Goal: Information Seeking & Learning: Check status

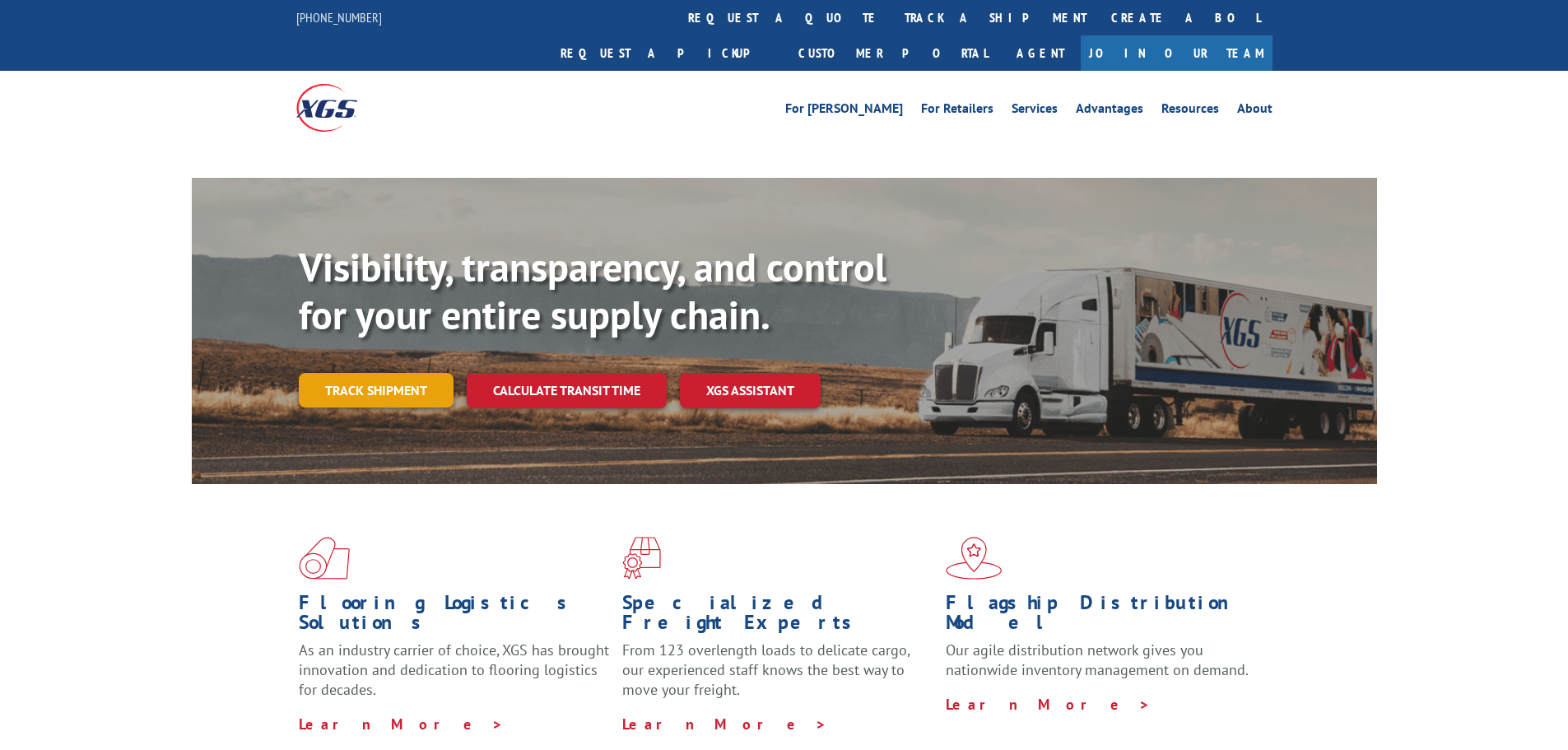
click at [417, 373] on link "Track shipment" at bounding box center [376, 390] width 155 height 34
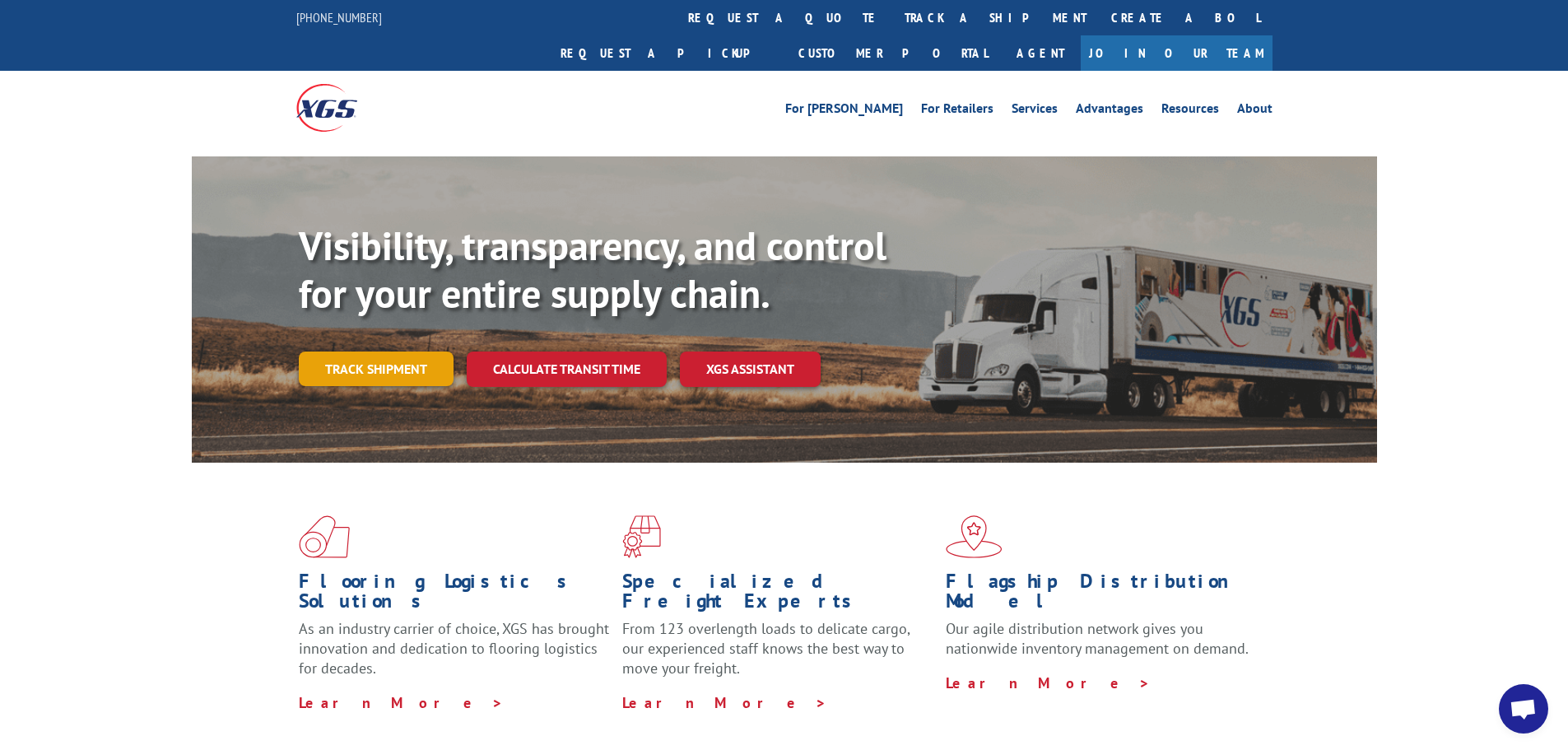
click at [358, 351] on link "Track shipment" at bounding box center [376, 369] width 155 height 34
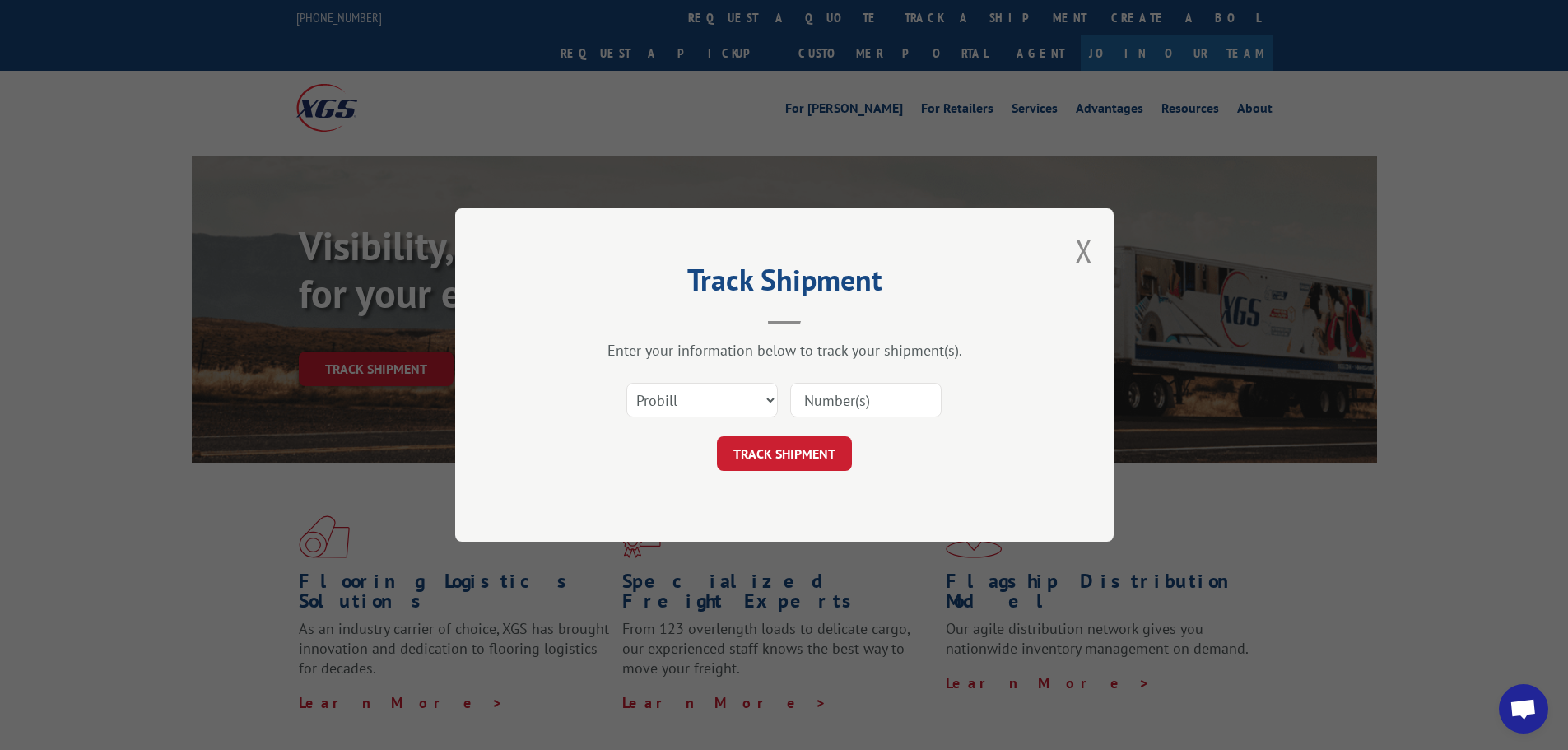
paste input "16776012"
type input "16776012"
click at [796, 443] on button "TRACK SHIPMENT" at bounding box center [784, 454] width 135 height 34
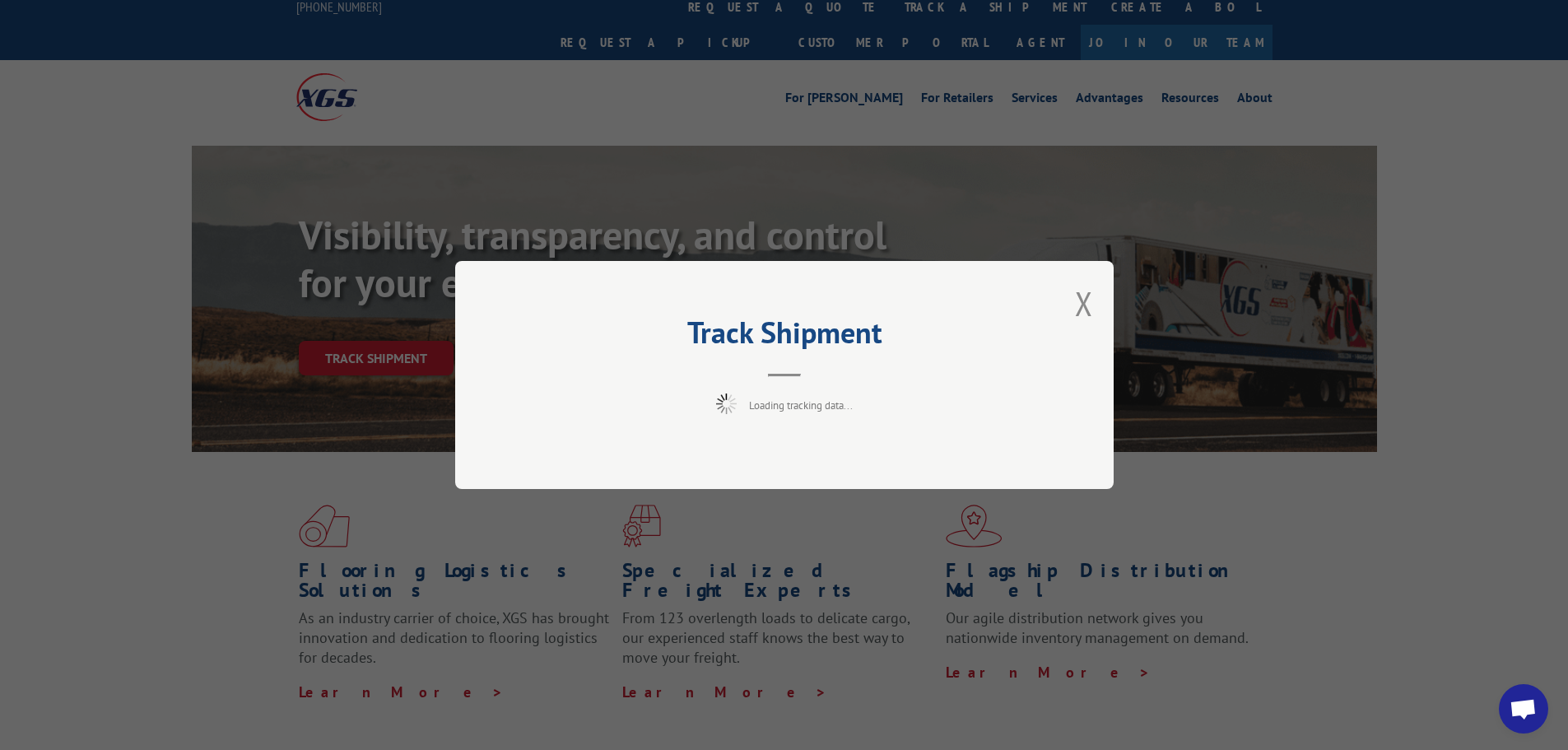
scroll to position [165, 0]
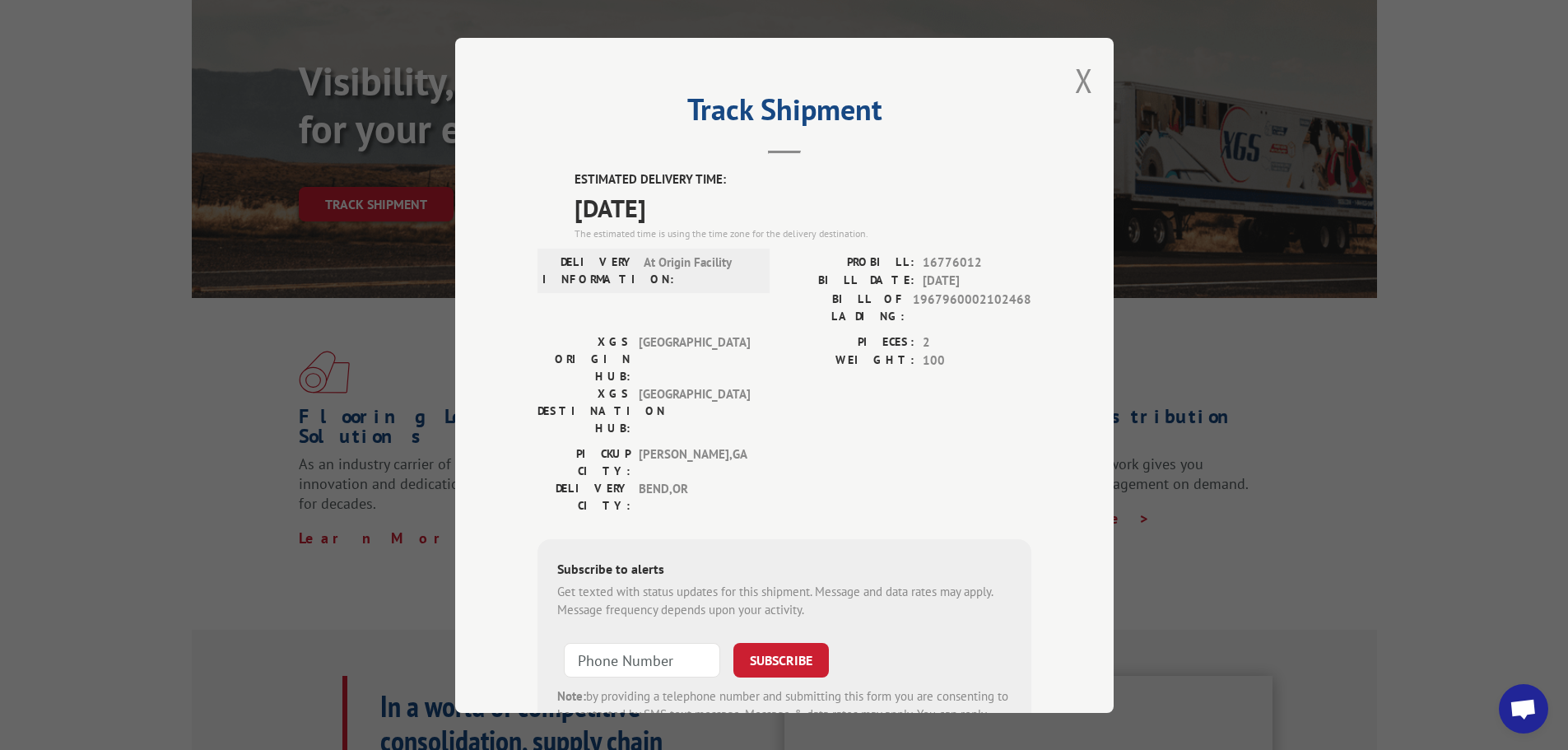
drag, startPoint x: 560, startPoint y: 212, endPoint x: 753, endPoint y: 207, distance: 193.1
click at [735, 208] on div "ESTIMATED DELIVERY TIME: [DATE] The estimated time is using the time zone for t…" at bounding box center [784, 466] width 494 height 592
click at [753, 207] on span "[DATE]" at bounding box center [803, 206] width 457 height 37
click at [964, 211] on span "[DATE]" at bounding box center [803, 206] width 457 height 37
click at [1088, 80] on div "Track Shipment ESTIMATED DELIVERY TIME: [DATE] The estimated time is using the …" at bounding box center [784, 375] width 658 height 675
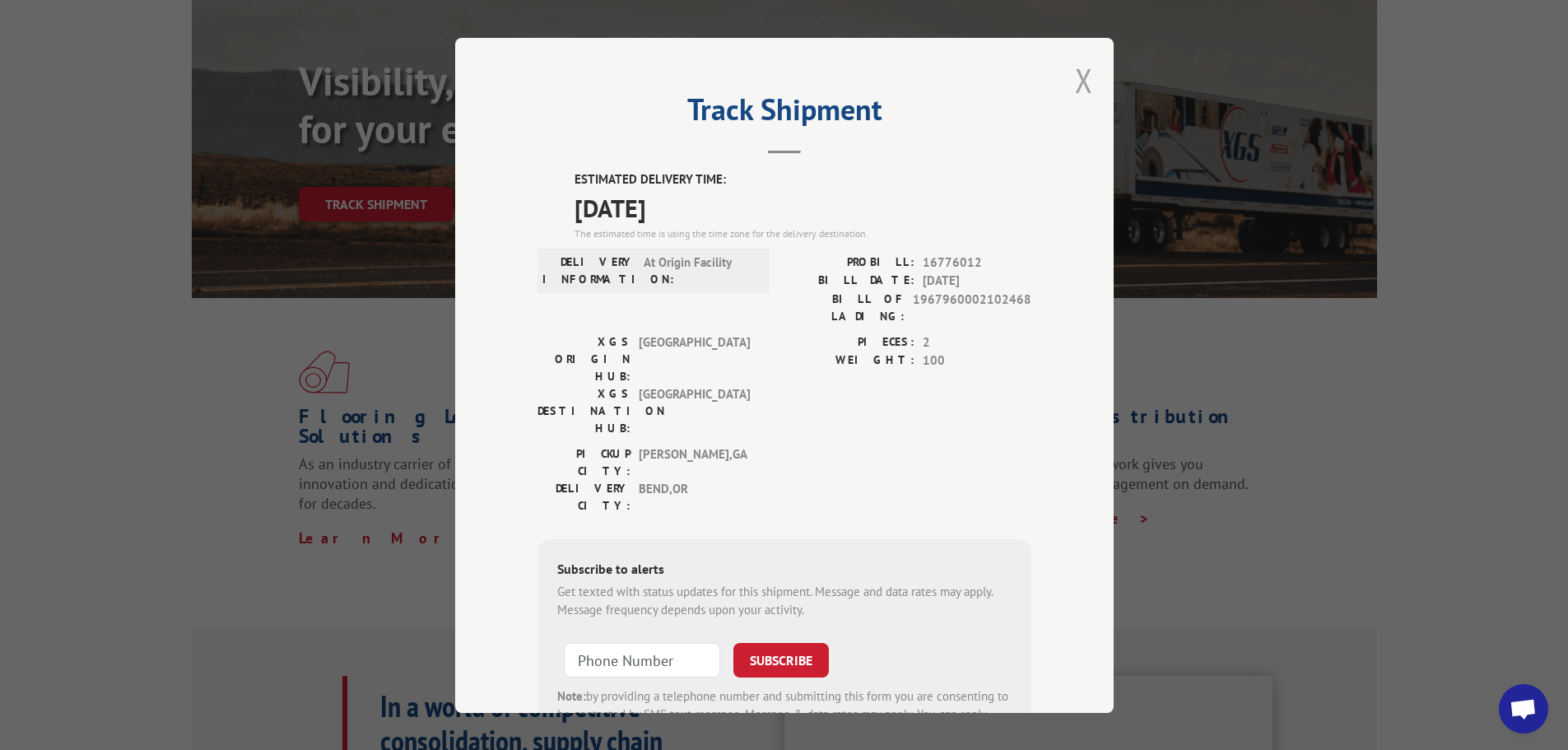
click at [1077, 81] on button "Close modal" at bounding box center [1083, 80] width 18 height 44
